Goal: Communication & Community: Ask a question

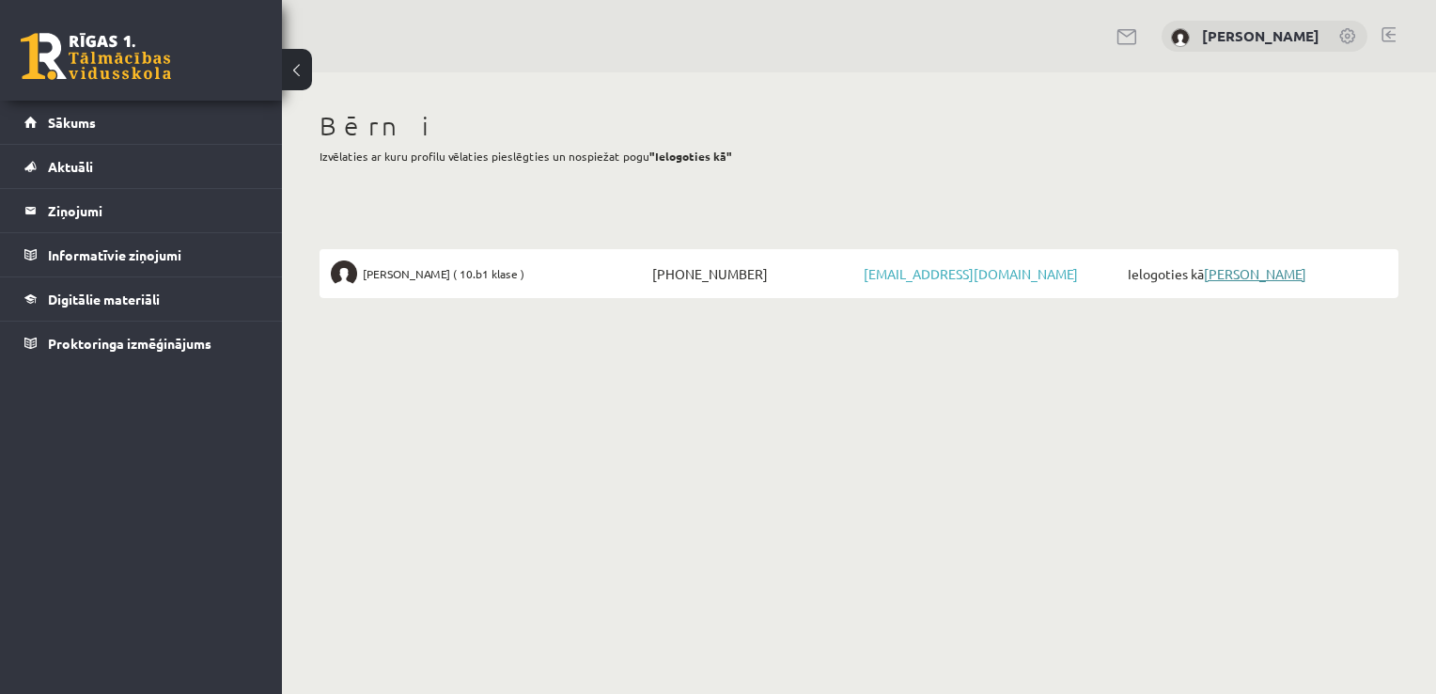
click at [1244, 275] on link "[PERSON_NAME]" at bounding box center [1255, 273] width 102 height 17
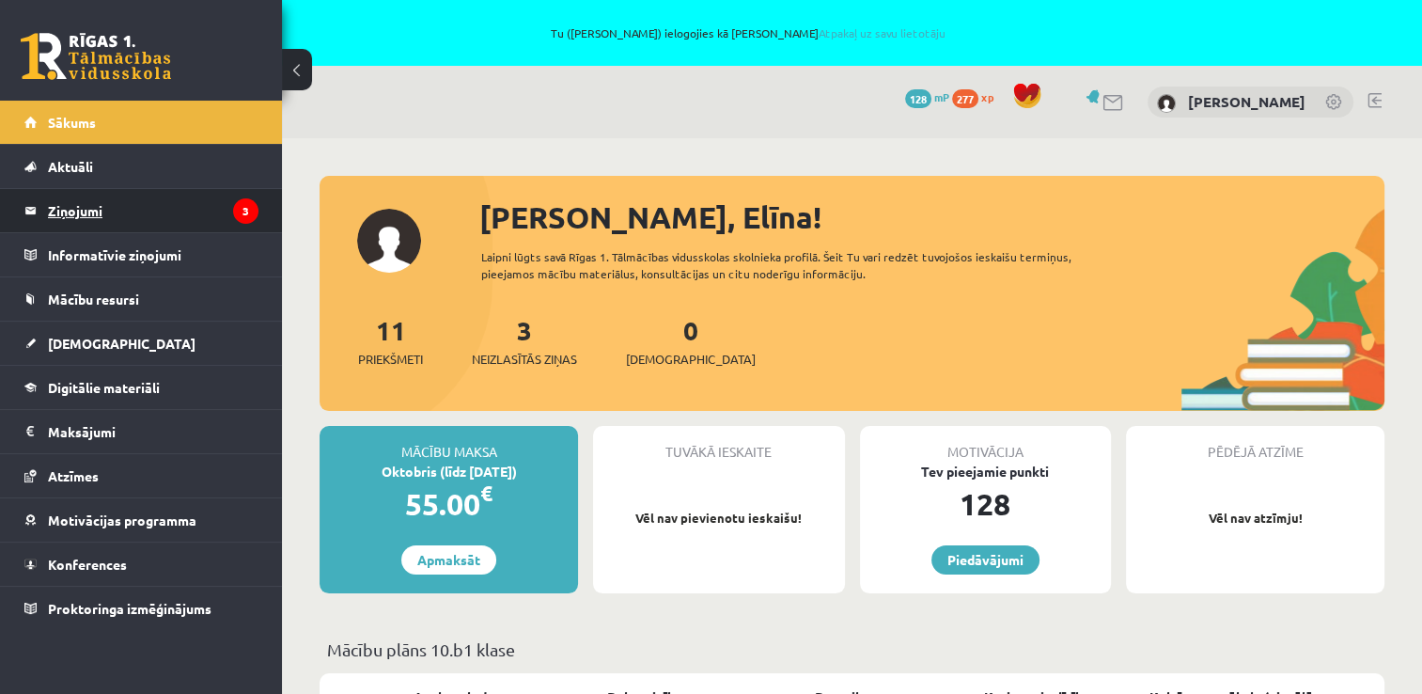
click at [184, 226] on legend "Ziņojumi 3" at bounding box center [153, 210] width 211 height 43
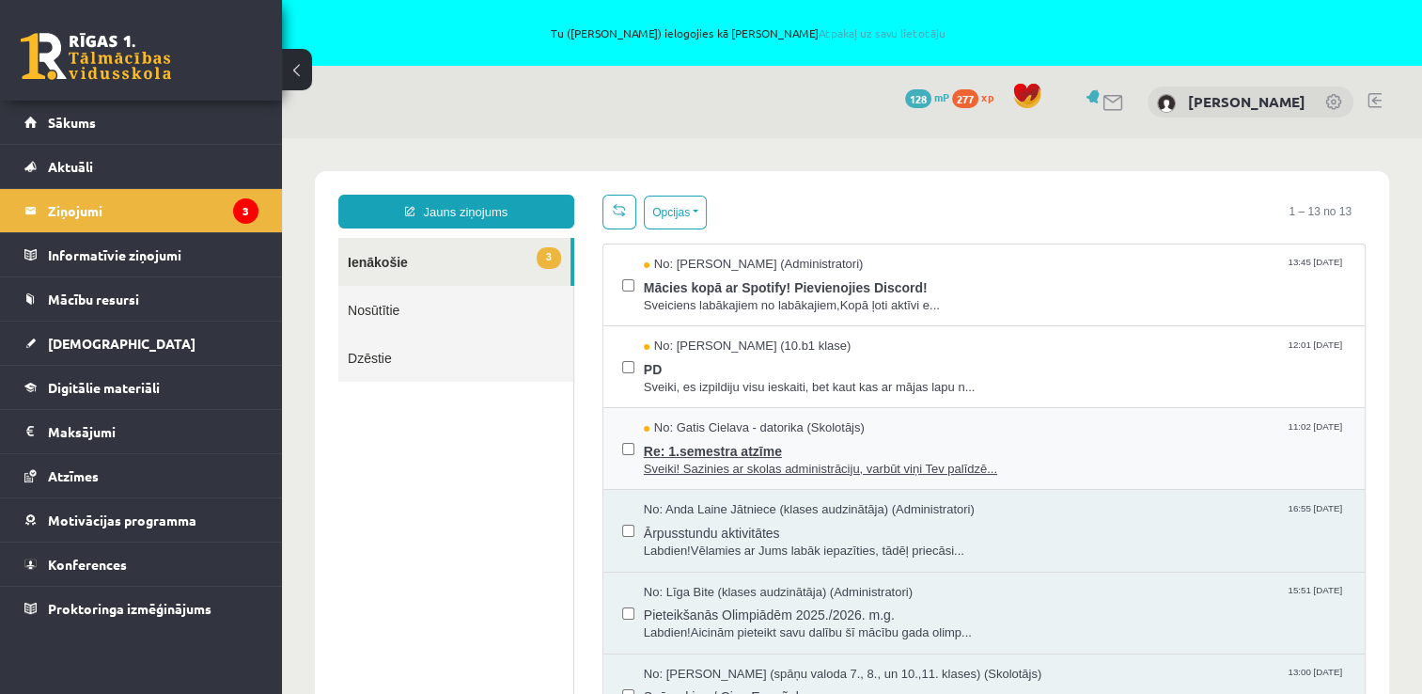
click at [951, 446] on span "Re: 1.semestra atzīme" at bounding box center [995, 448] width 702 height 23
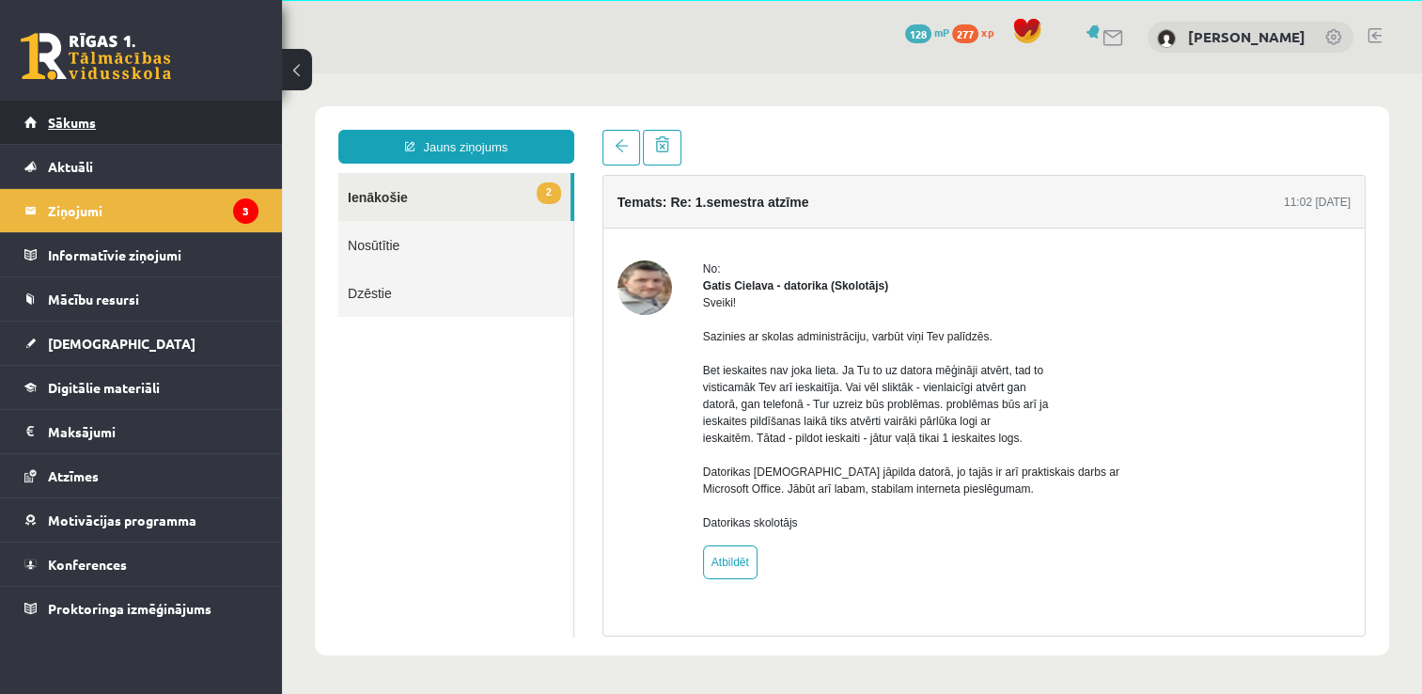
click at [85, 125] on span "Sākums" at bounding box center [72, 122] width 48 height 17
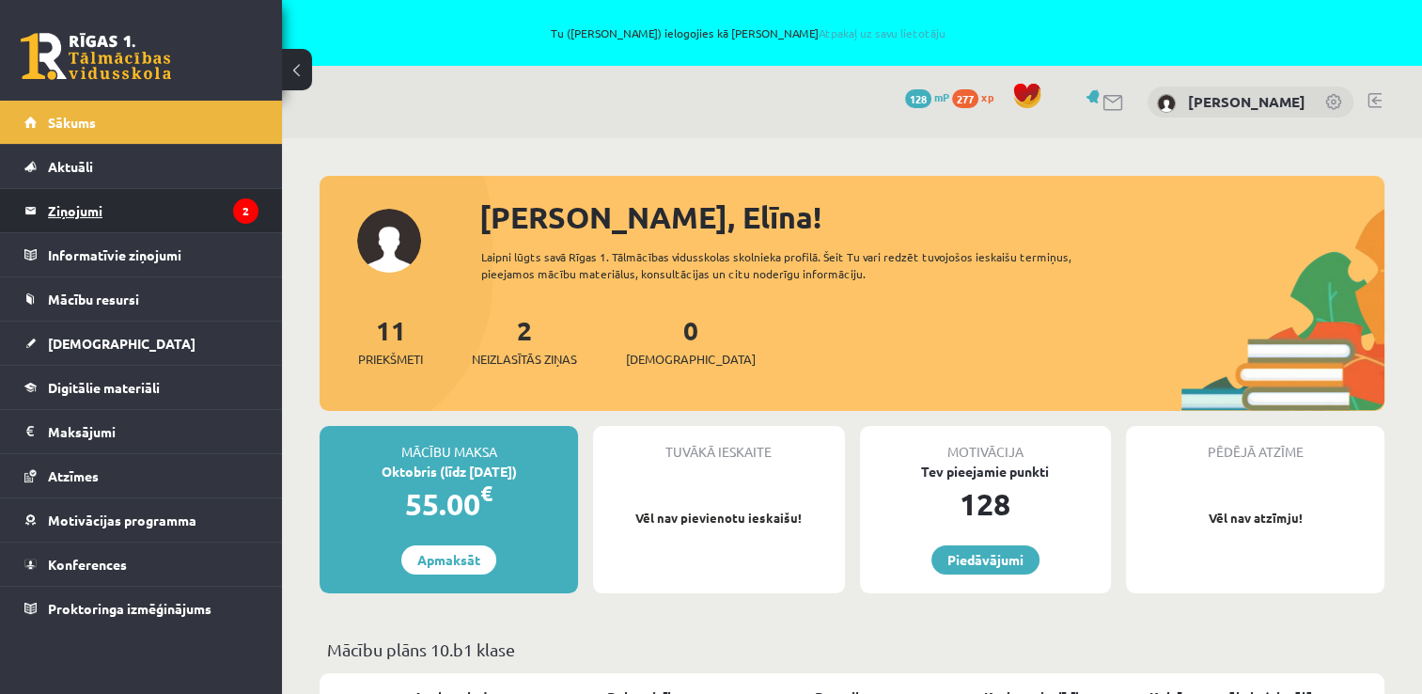
click at [141, 211] on legend "Ziņojumi 2" at bounding box center [153, 210] width 211 height 43
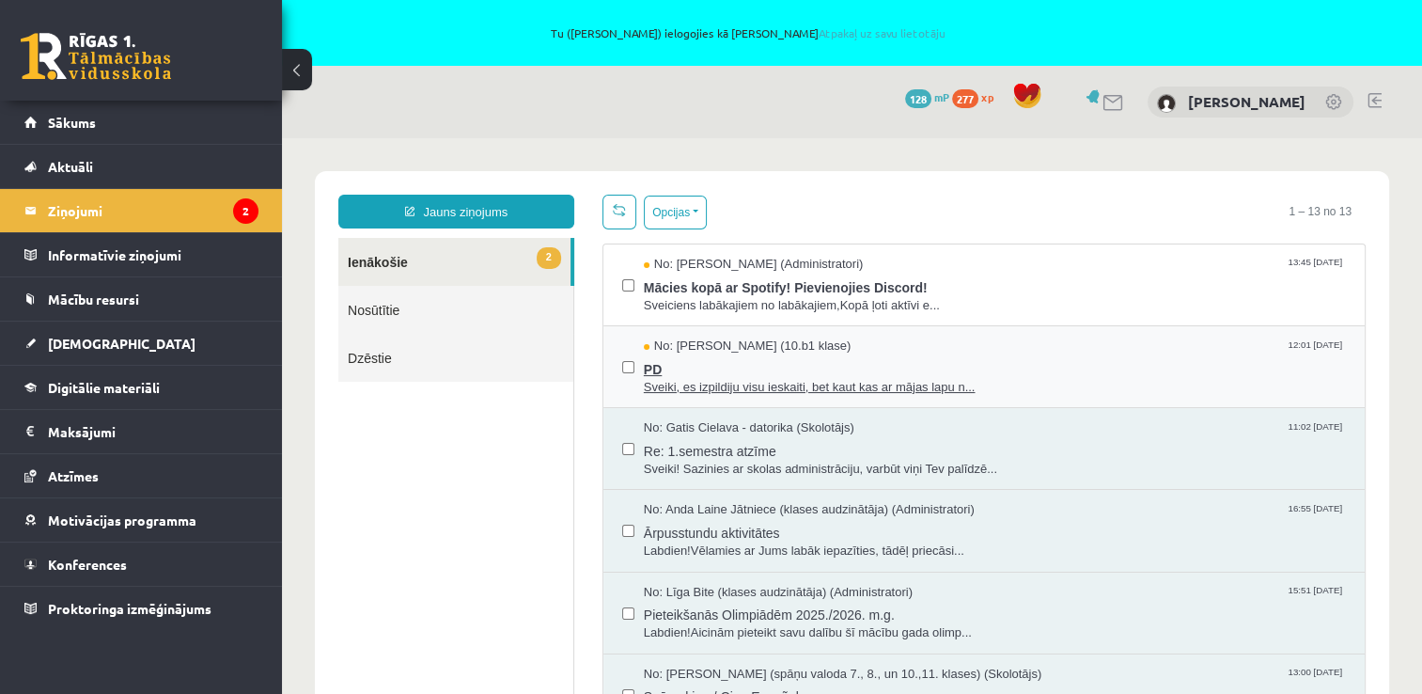
click at [818, 360] on span "PD" at bounding box center [995, 366] width 702 height 23
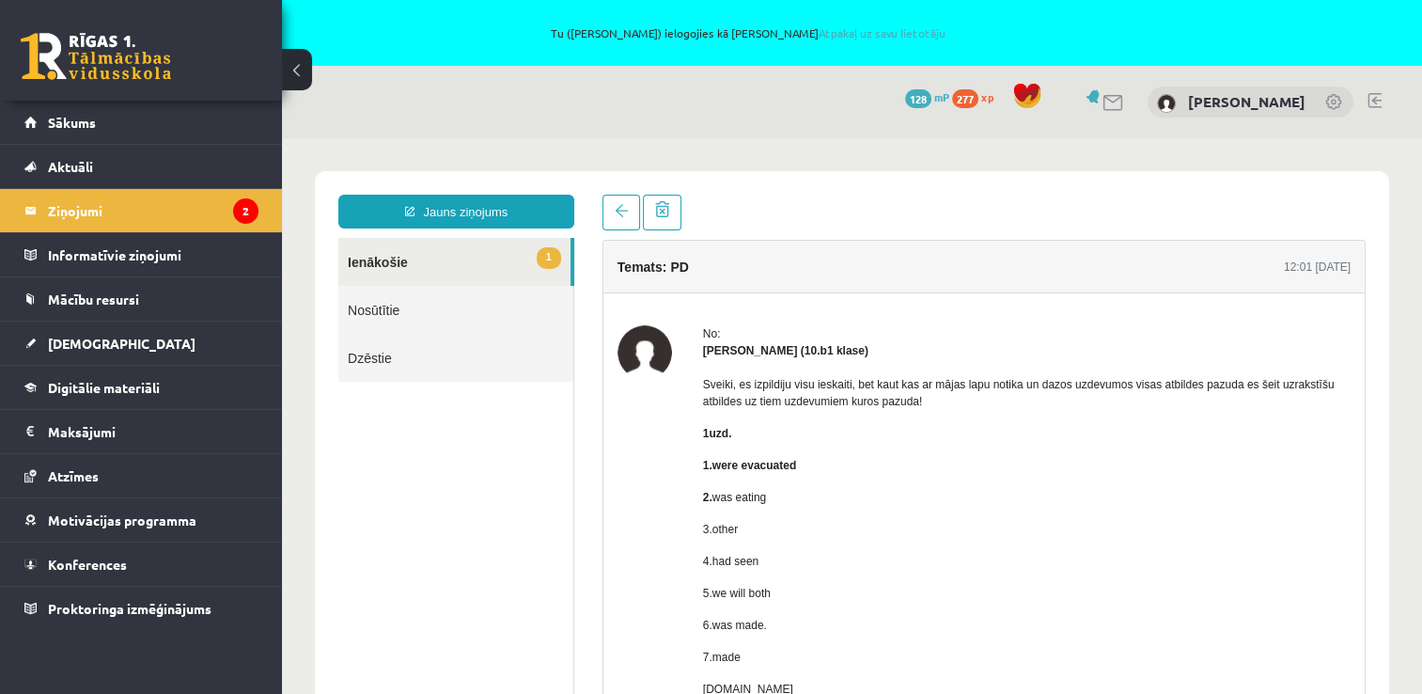
click at [489, 260] on link "1 Ienākošie" at bounding box center [454, 262] width 232 height 48
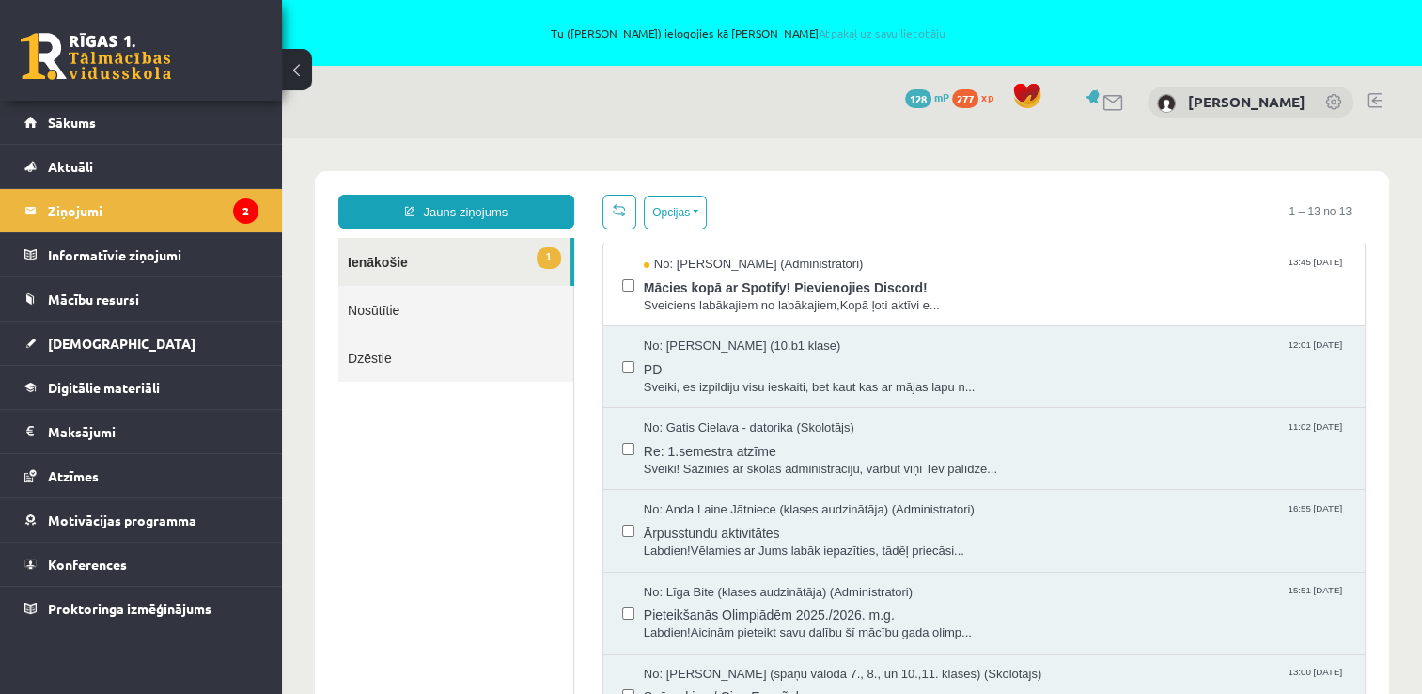
click at [503, 265] on link "1 Ienākošie" at bounding box center [454, 262] width 232 height 48
click at [760, 297] on span "Sveiciens labākajiem no labākajiem,Kopā ļoti aktīvi e..." at bounding box center [995, 306] width 702 height 18
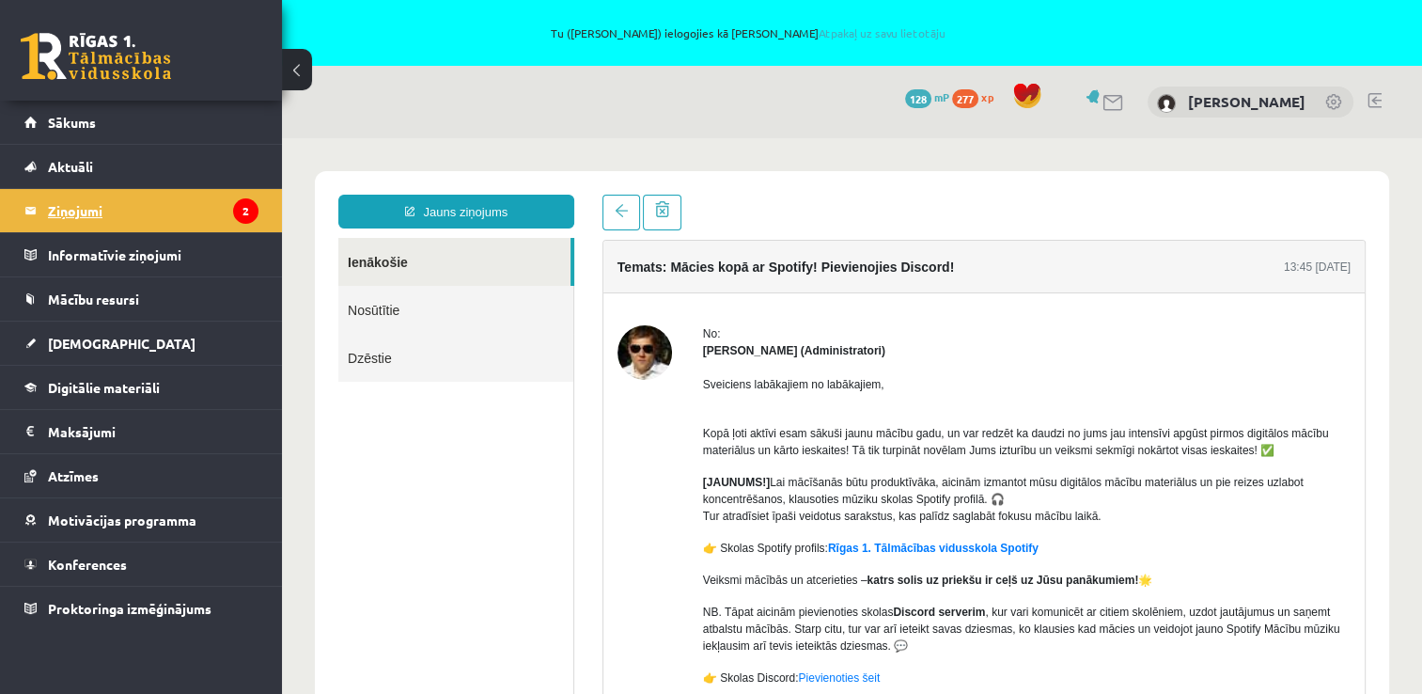
click at [236, 217] on icon "2" at bounding box center [245, 210] width 25 height 25
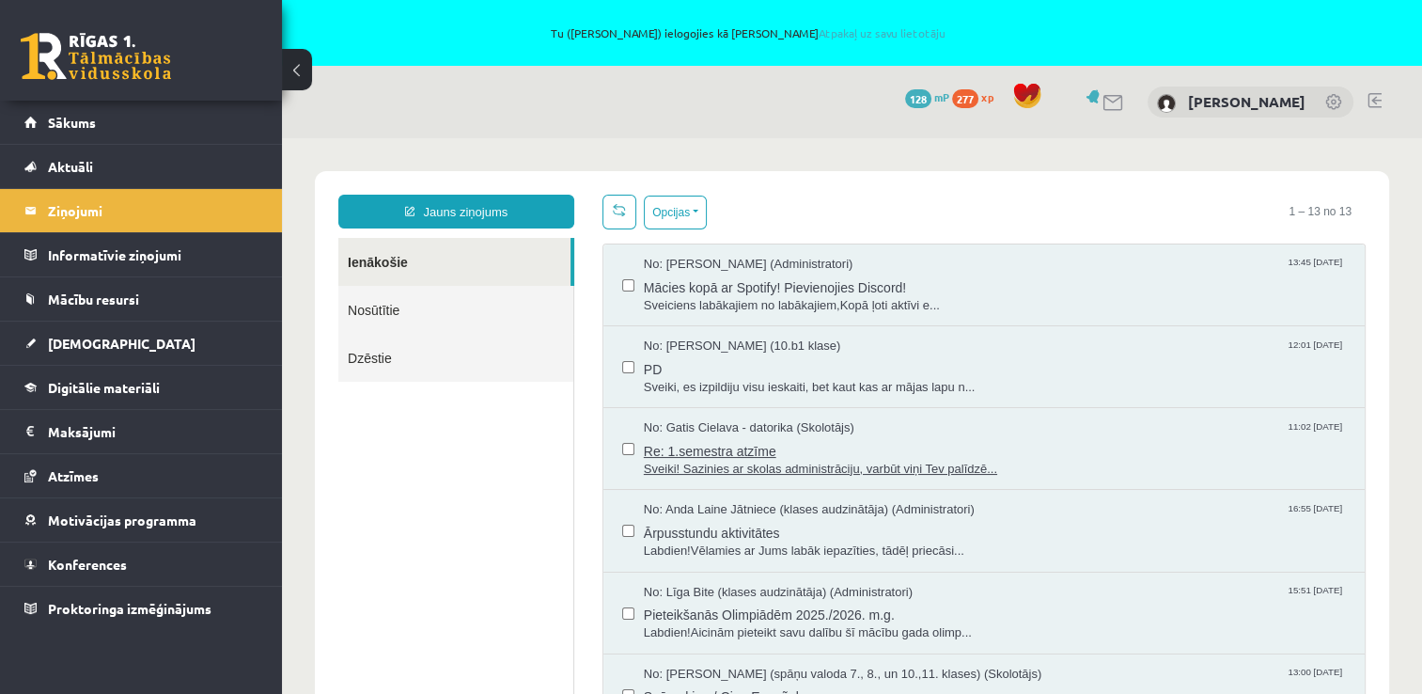
click at [786, 430] on span "No: Gatis Cielava - datorika (Skolotājs)" at bounding box center [749, 428] width 211 height 18
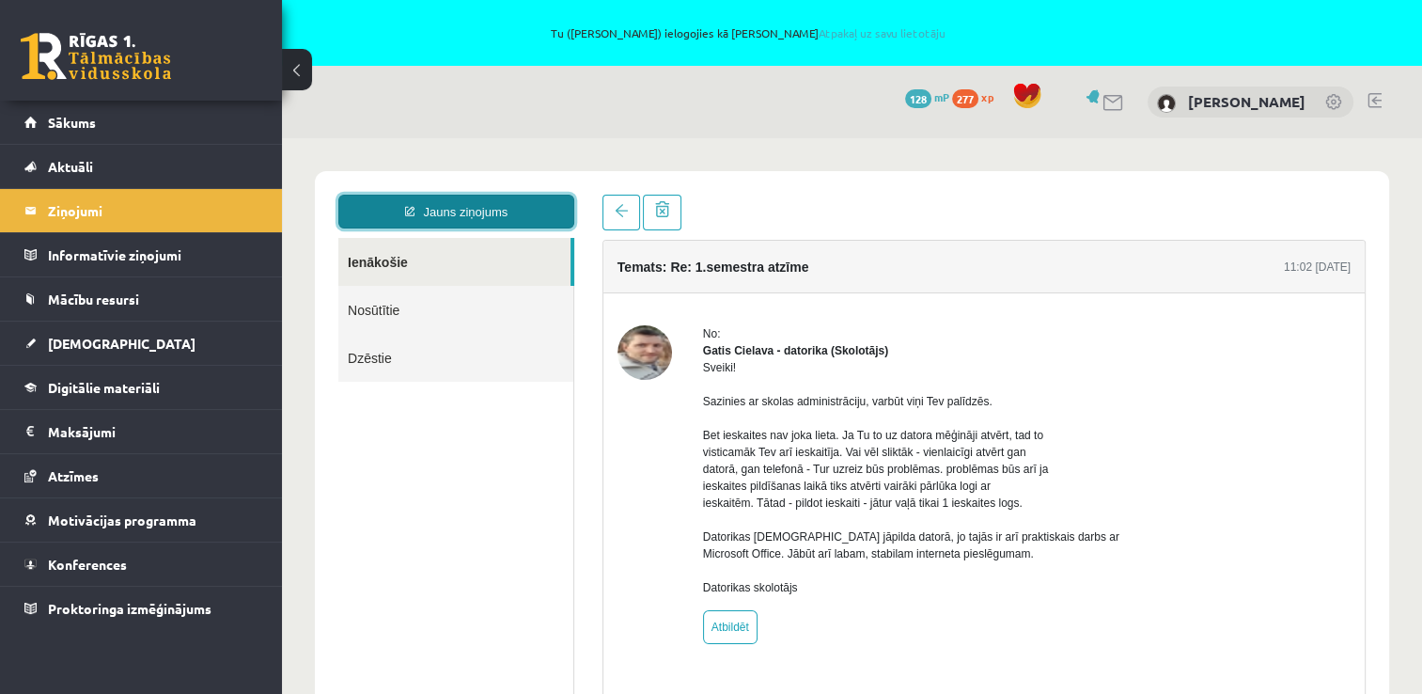
click at [484, 217] on link "Jauns ziņojums" at bounding box center [456, 212] width 236 height 34
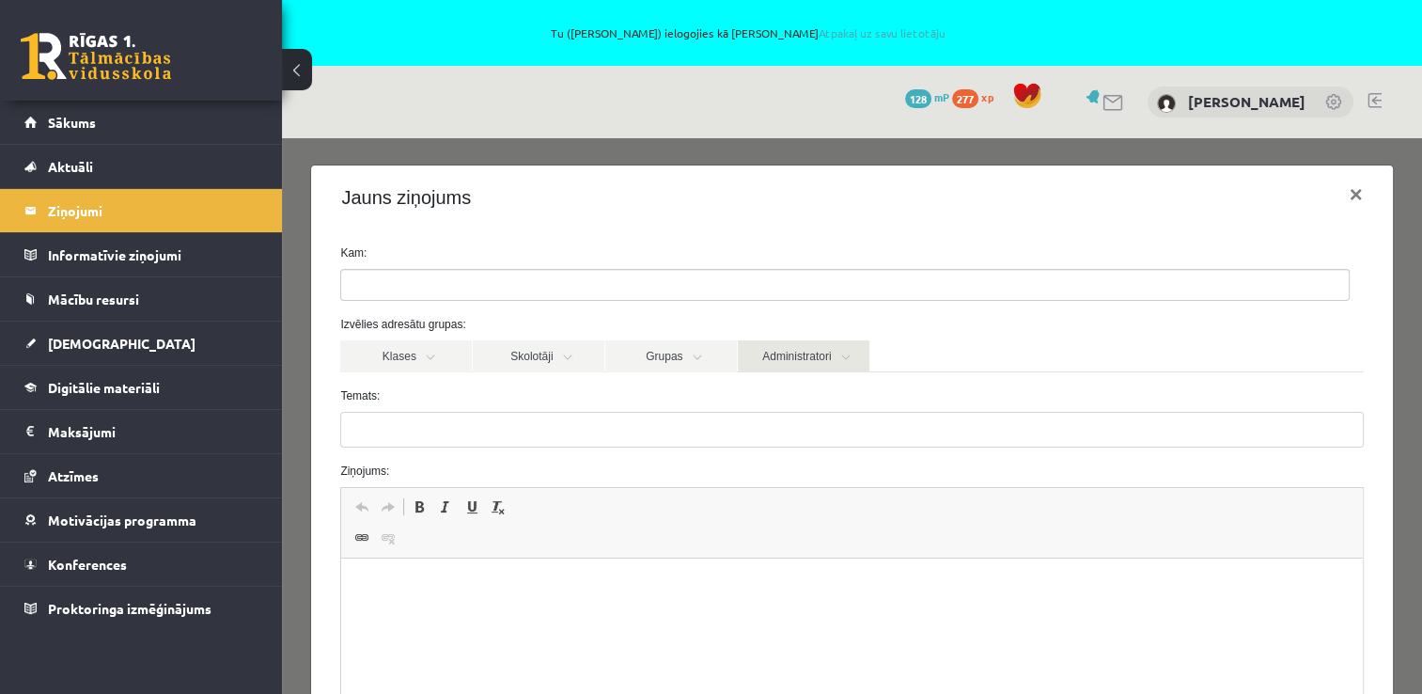
click at [761, 352] on link "Administratori" at bounding box center [804, 356] width 132 height 32
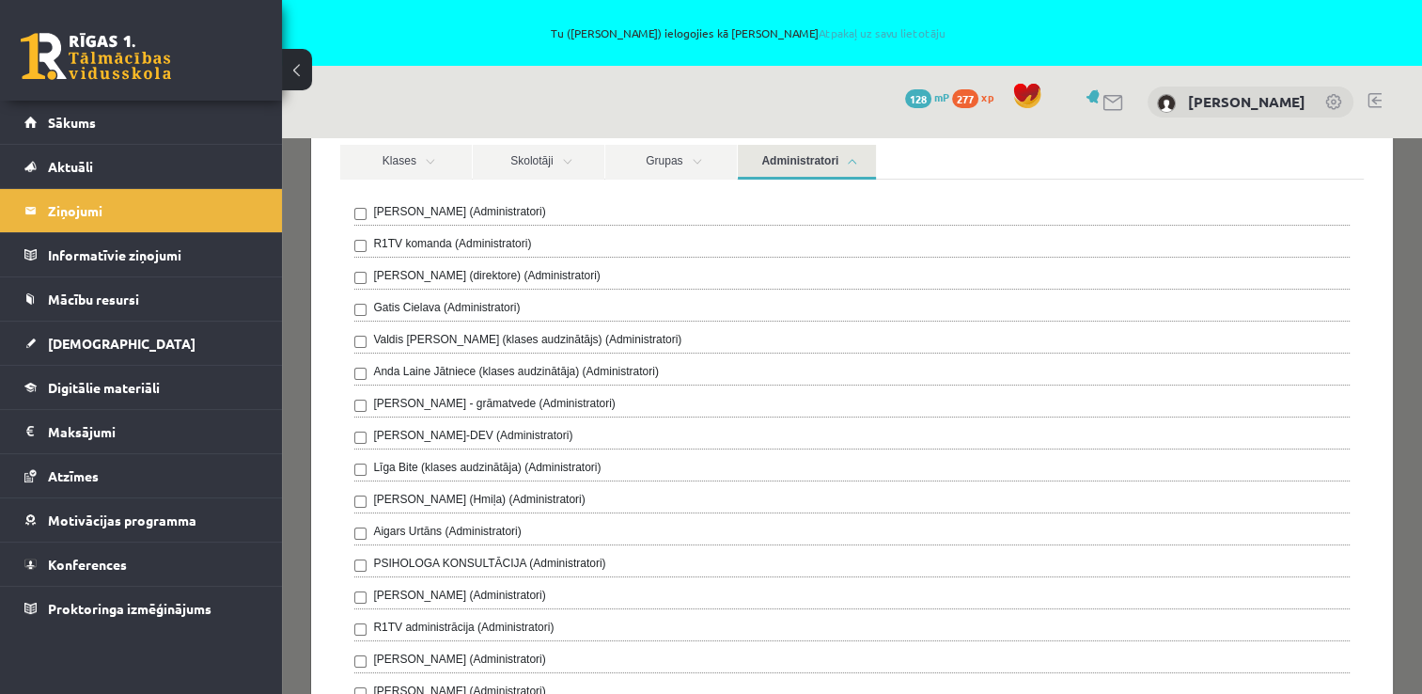
scroll to position [188, 0]
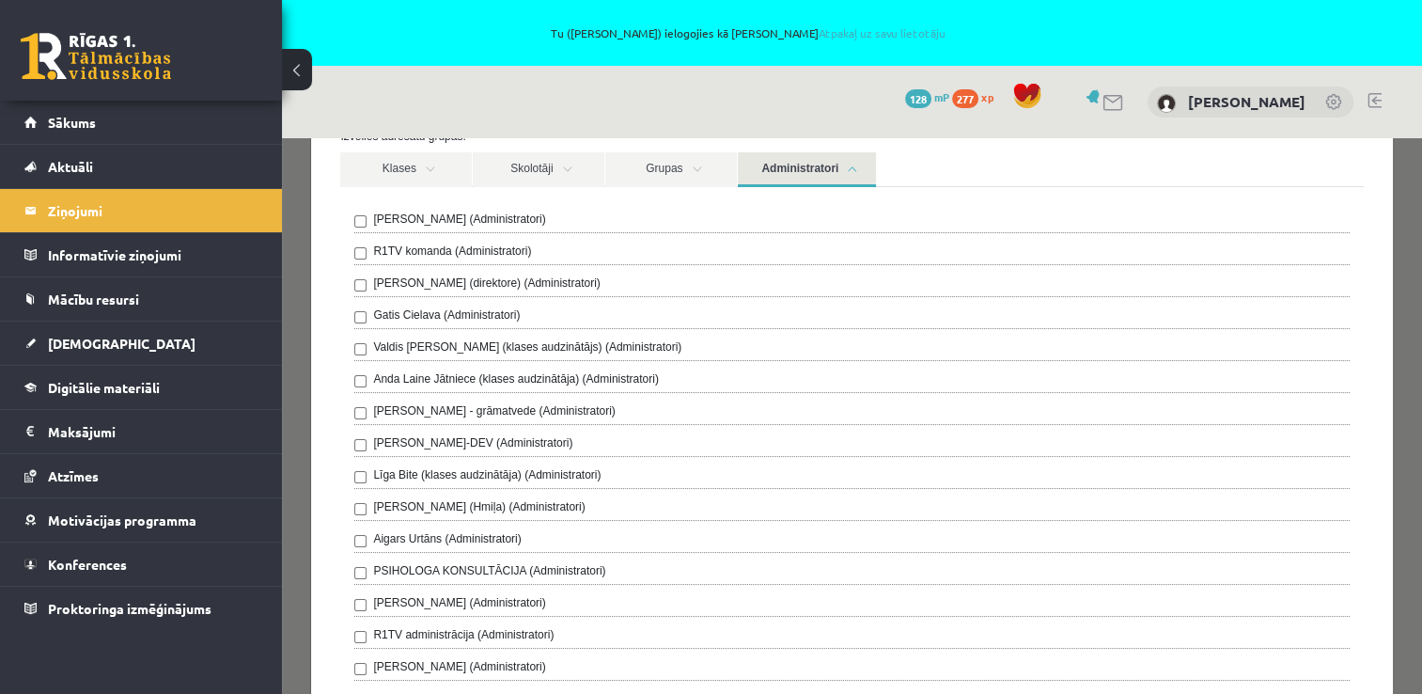
click at [801, 172] on link "Administratori" at bounding box center [807, 169] width 138 height 35
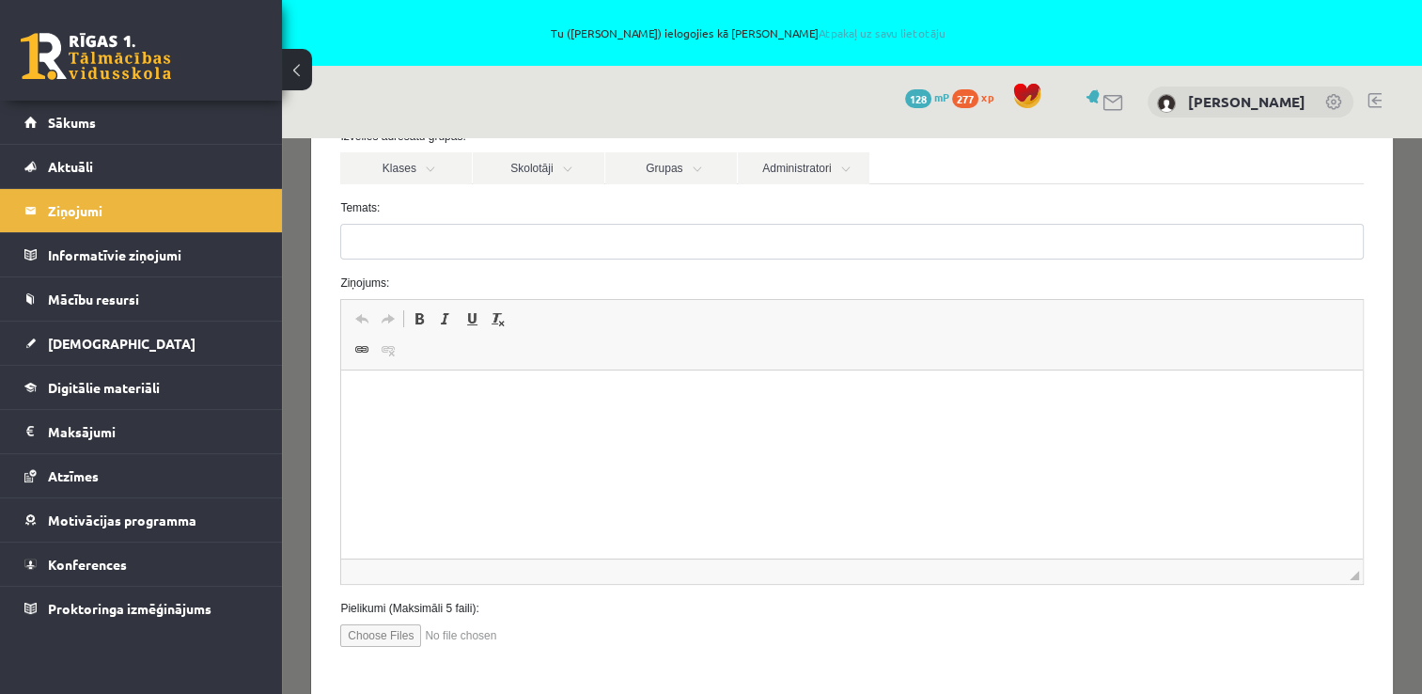
click at [756, 218] on div "Temats:" at bounding box center [851, 229] width 1051 height 60
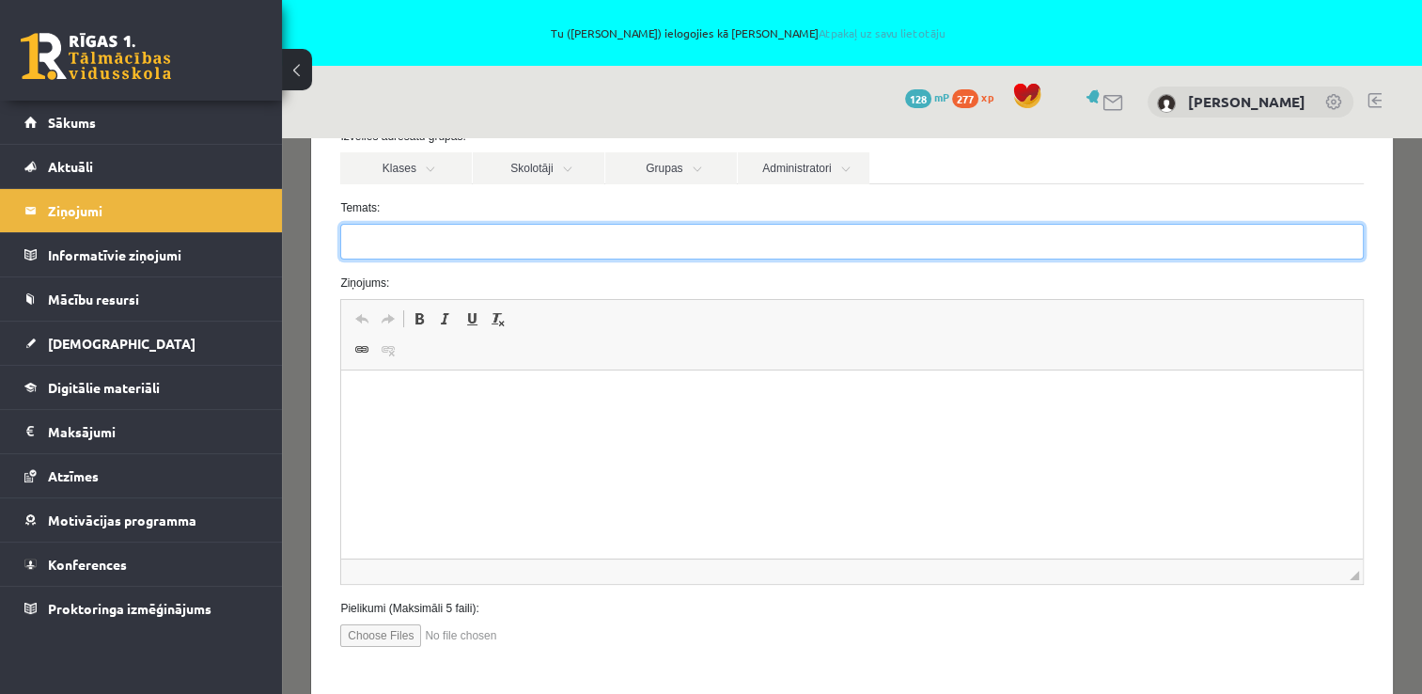
click at [734, 248] on input "Temats:" at bounding box center [851, 242] width 1023 height 36
type input "******"
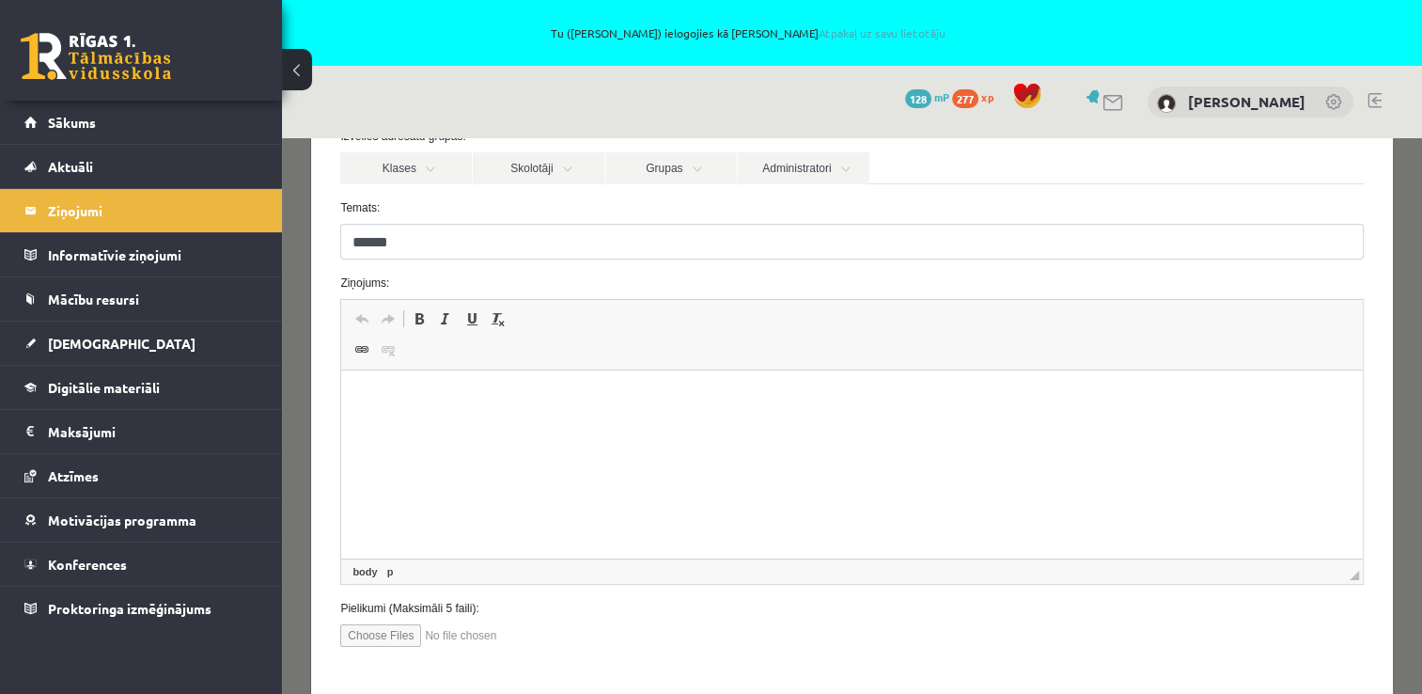
click at [722, 428] on html at bounding box center [851, 398] width 1021 height 57
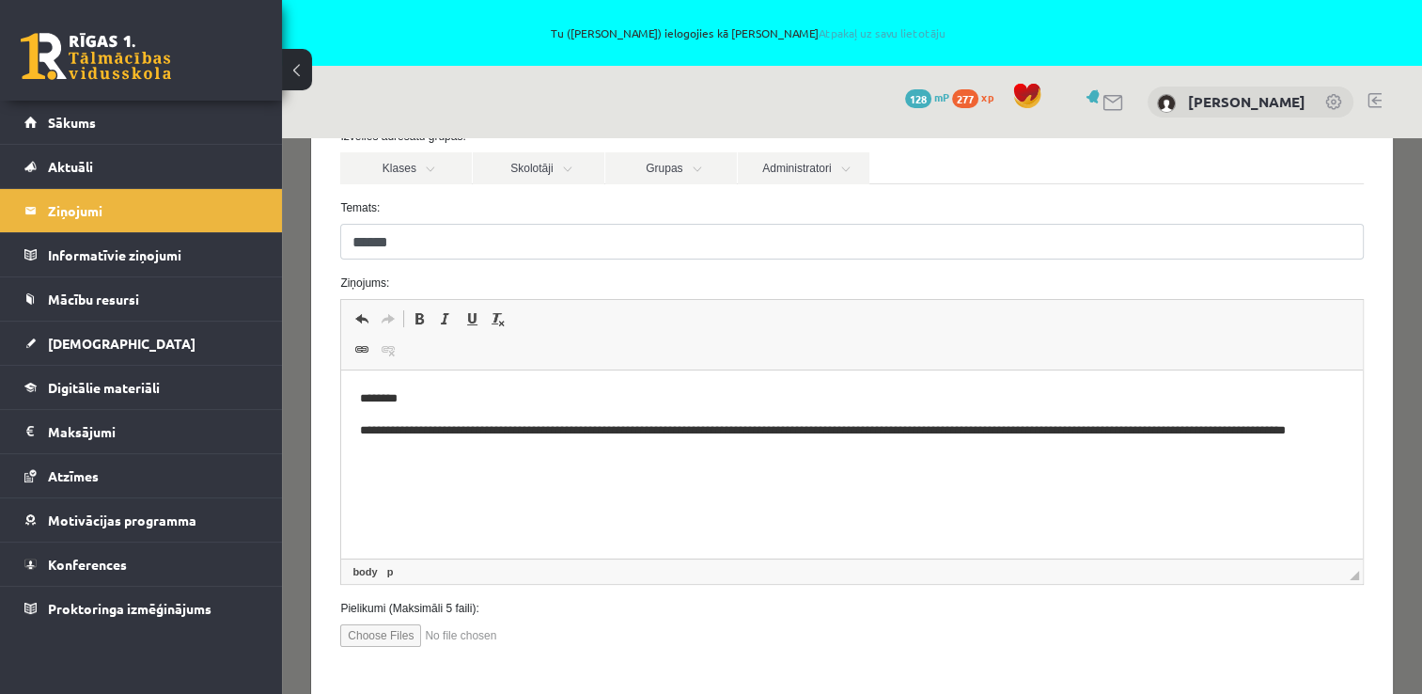
drag, startPoint x: 834, startPoint y: 375, endPoint x: 432, endPoint y: 455, distance: 409.2
click at [432, 455] on p "**********" at bounding box center [845, 440] width 971 height 39
click at [446, 456] on p "**********" at bounding box center [845, 440] width 971 height 39
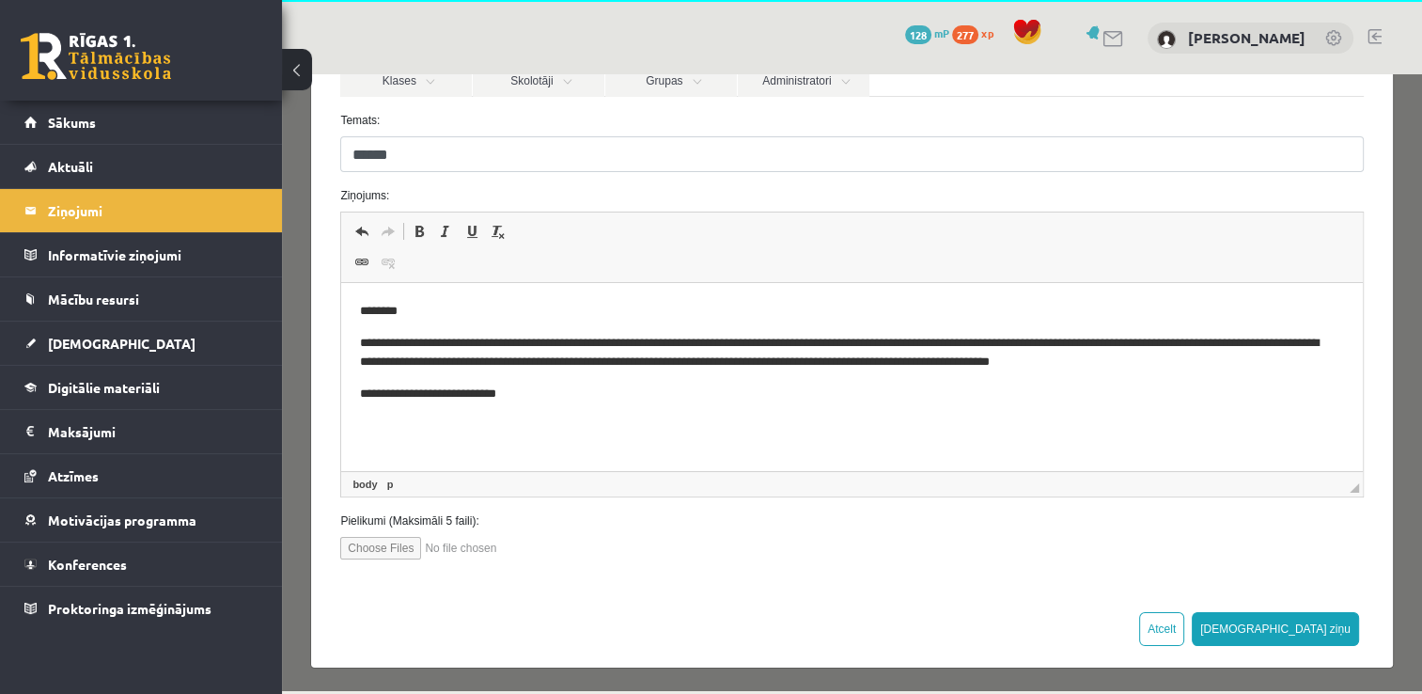
scroll to position [66, 0]
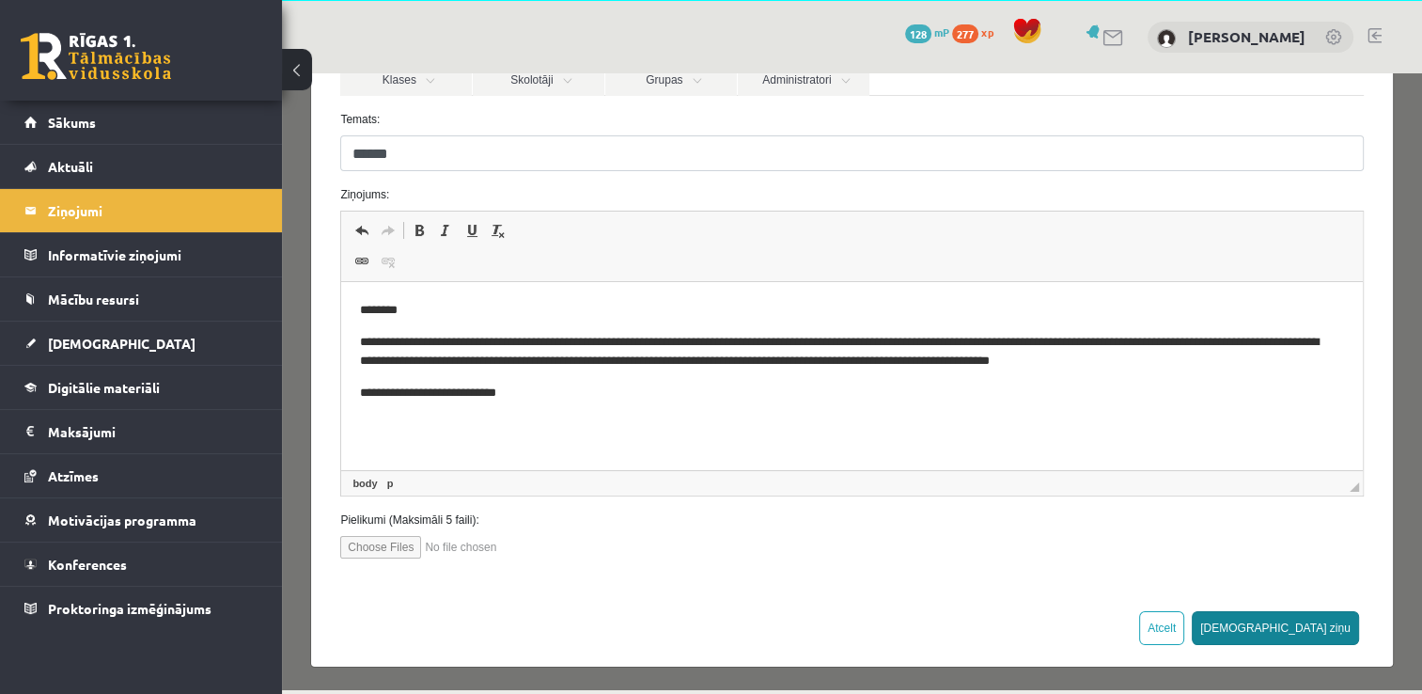
click at [1324, 625] on button "[DEMOGRAPHIC_DATA] ziņu" at bounding box center [1275, 628] width 167 height 34
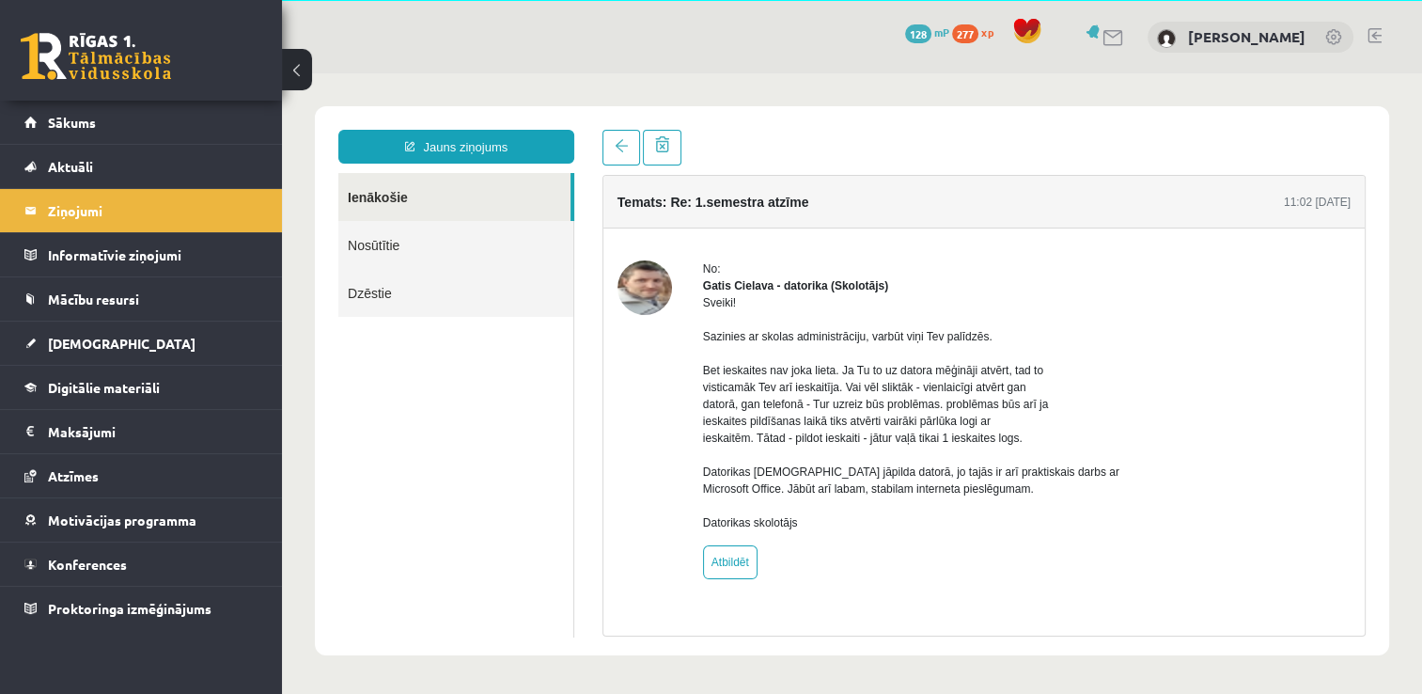
scroll to position [0, 0]
